Goal: Task Accomplishment & Management: Manage account settings

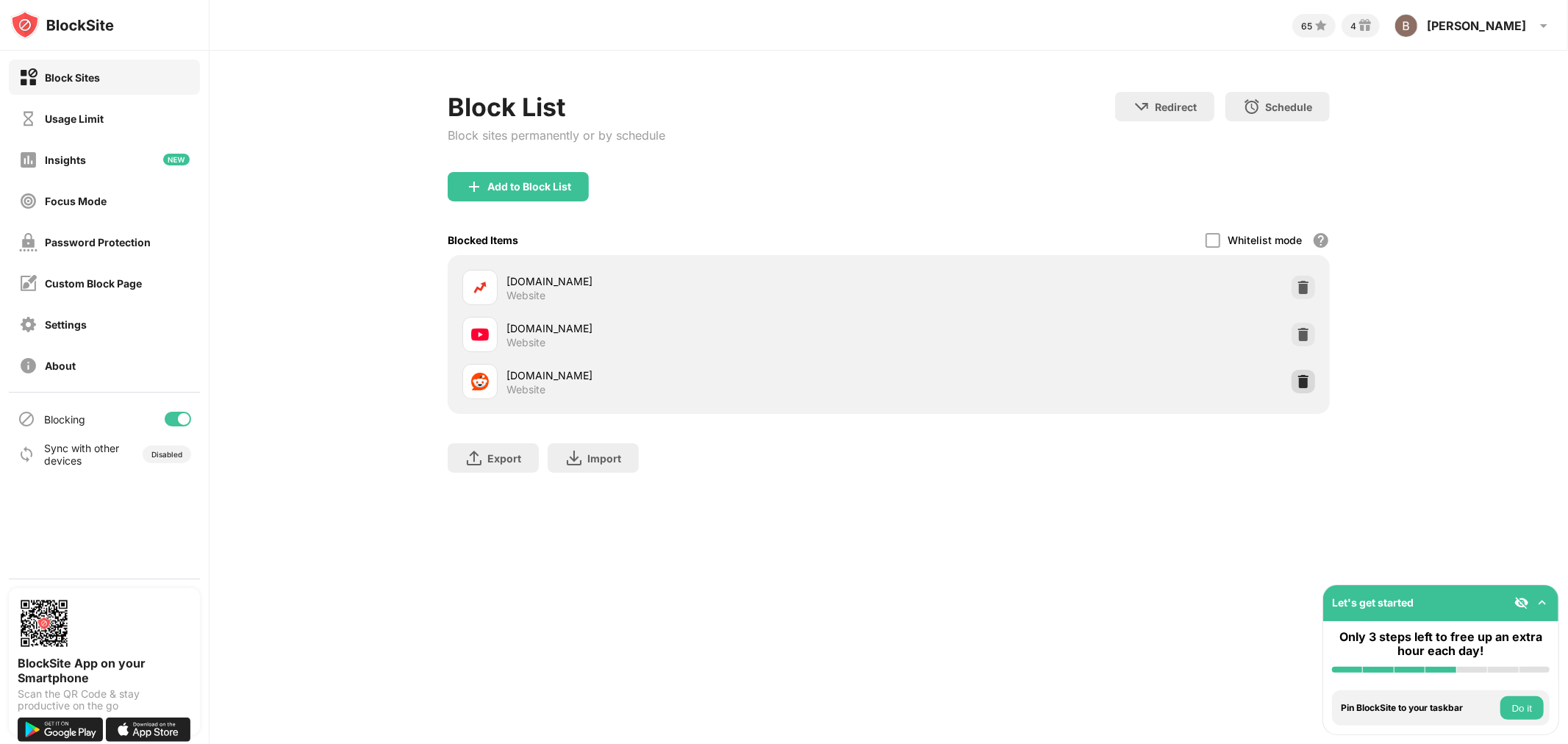
click at [1303, 387] on div at bounding box center [1303, 381] width 23 height 23
